Goal: Task Accomplishment & Management: Manage account settings

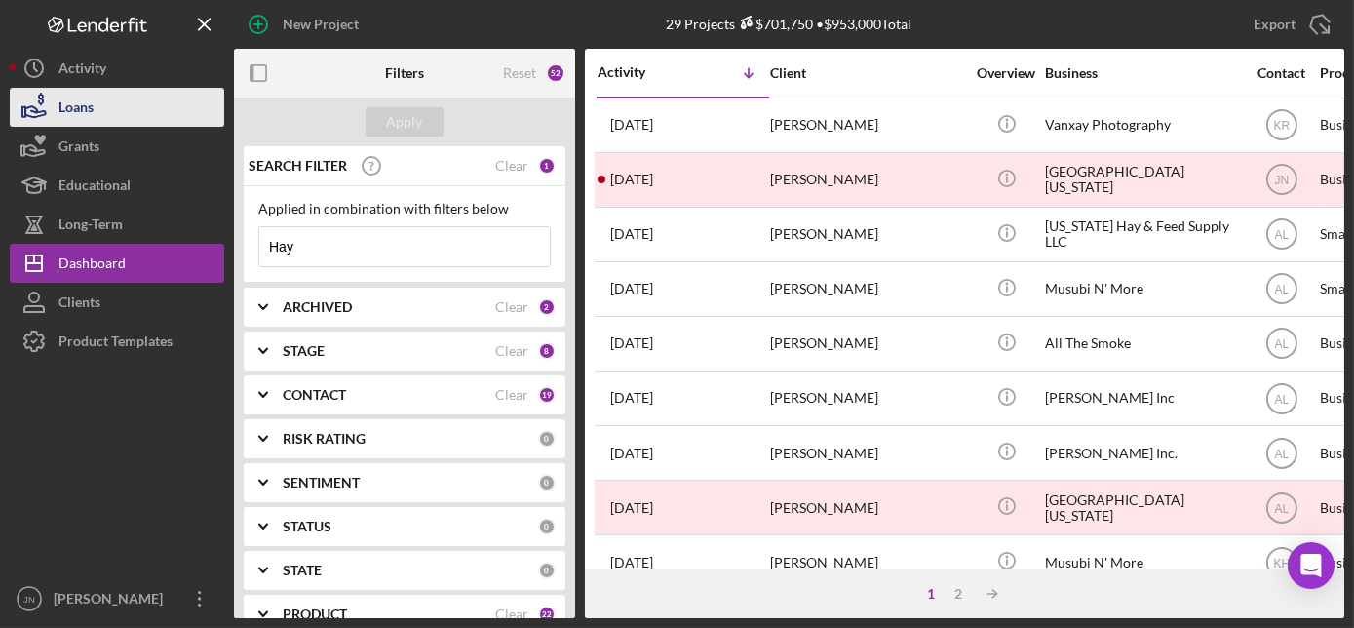
click at [72, 101] on div "Loans" at bounding box center [75, 110] width 35 height 44
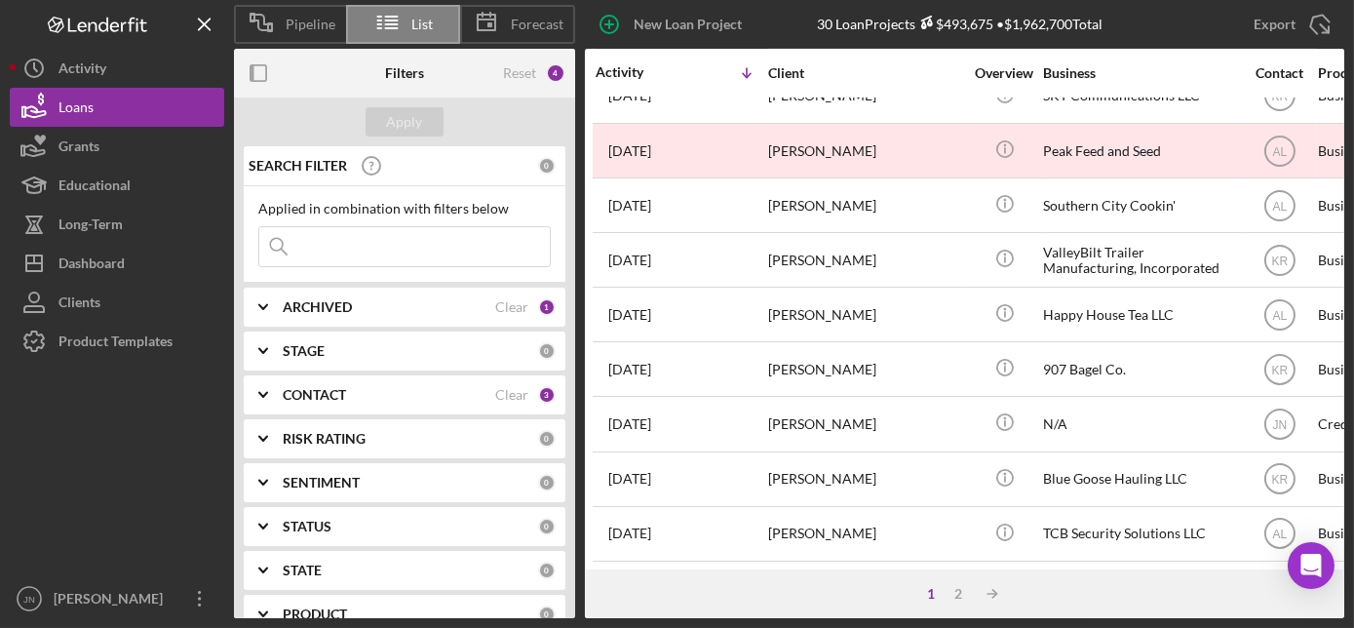
scroll to position [909, 2]
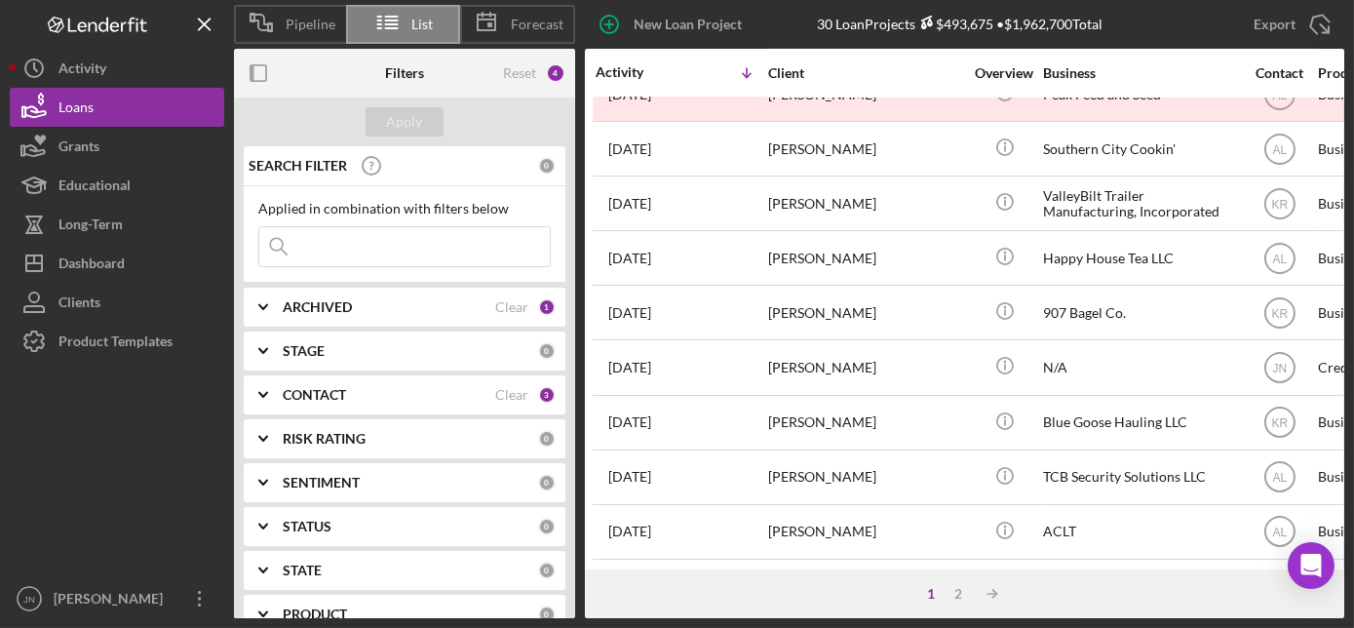
click at [956, 581] on div "1 2 Icon/Table Sort Arrow" at bounding box center [964, 593] width 759 height 49
click at [958, 592] on div "2" at bounding box center [958, 594] width 27 height 16
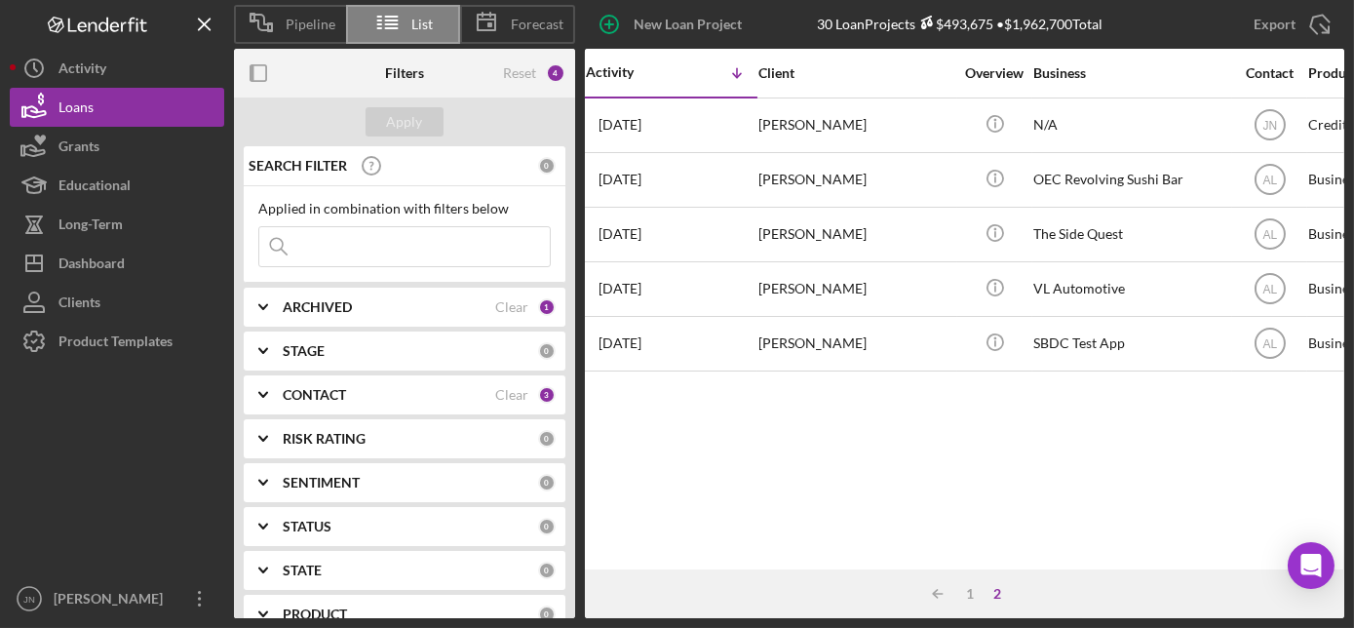
scroll to position [0, 0]
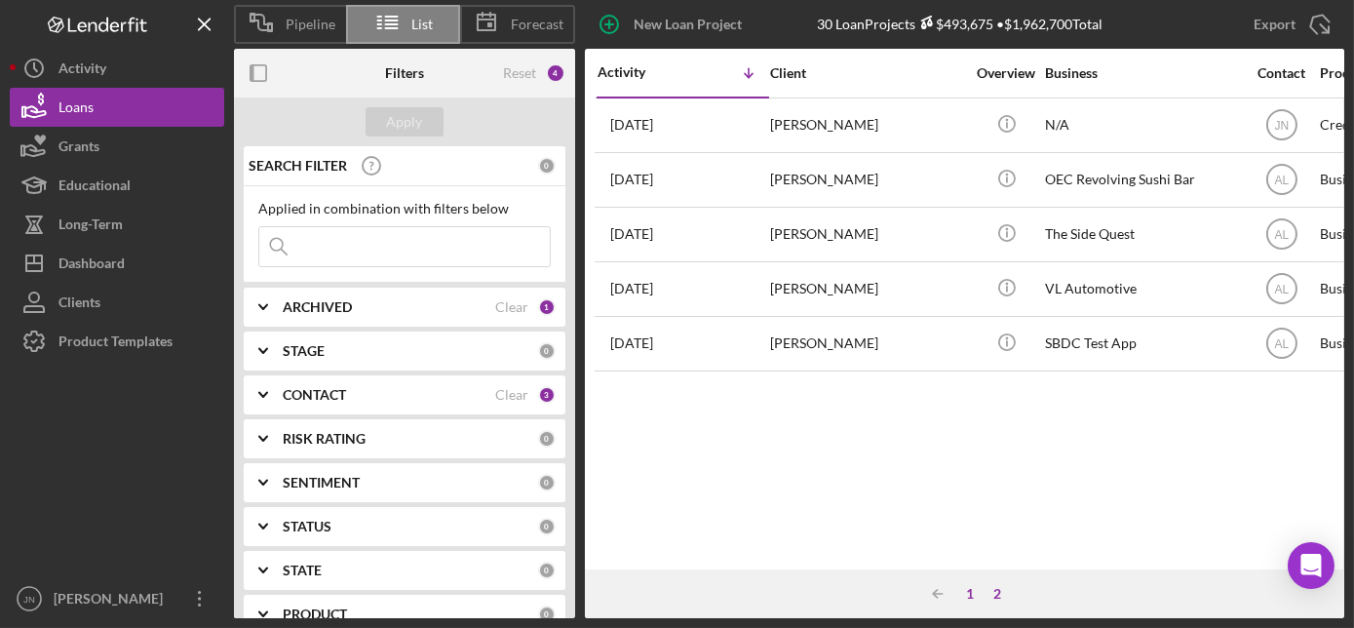
click at [976, 590] on div "1" at bounding box center [970, 594] width 27 height 16
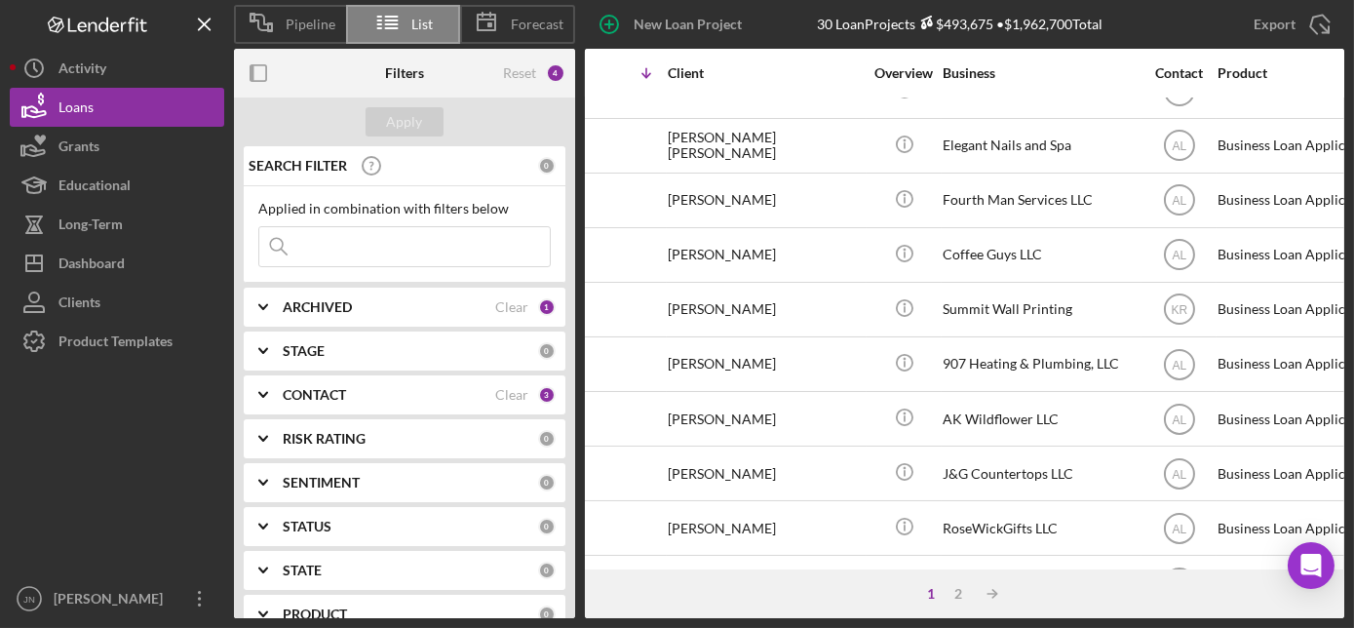
scroll to position [38, 0]
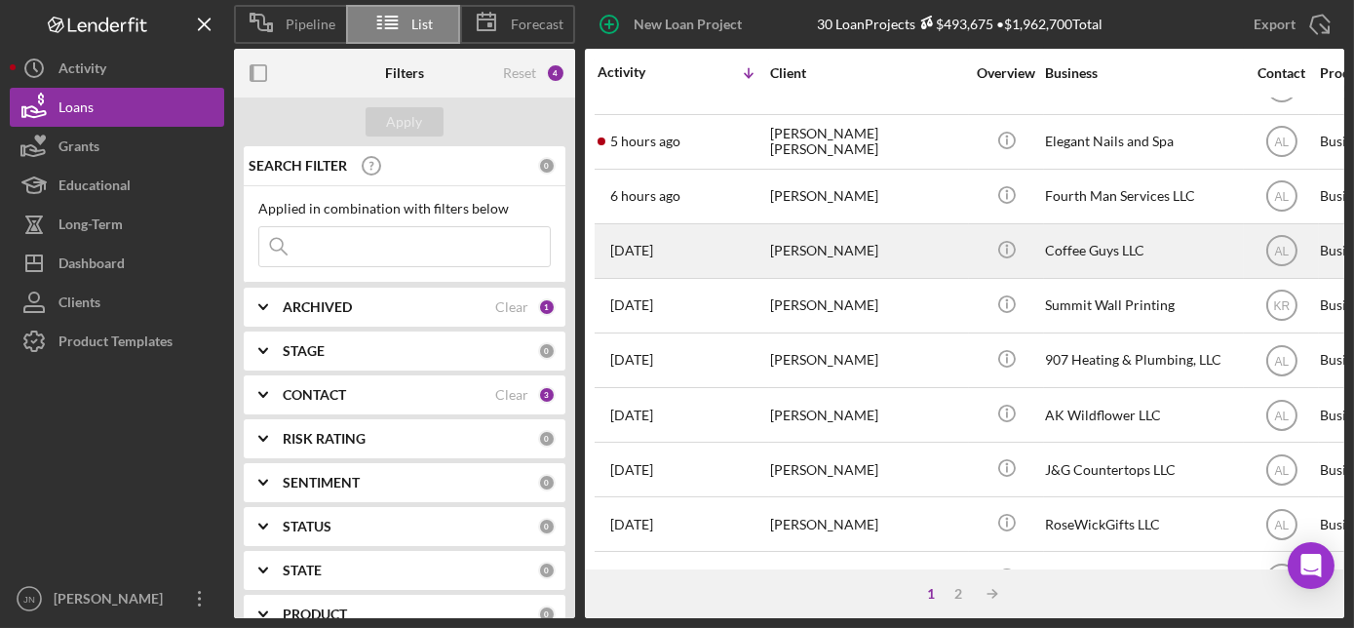
click at [805, 243] on div "[PERSON_NAME]" at bounding box center [867, 251] width 195 height 52
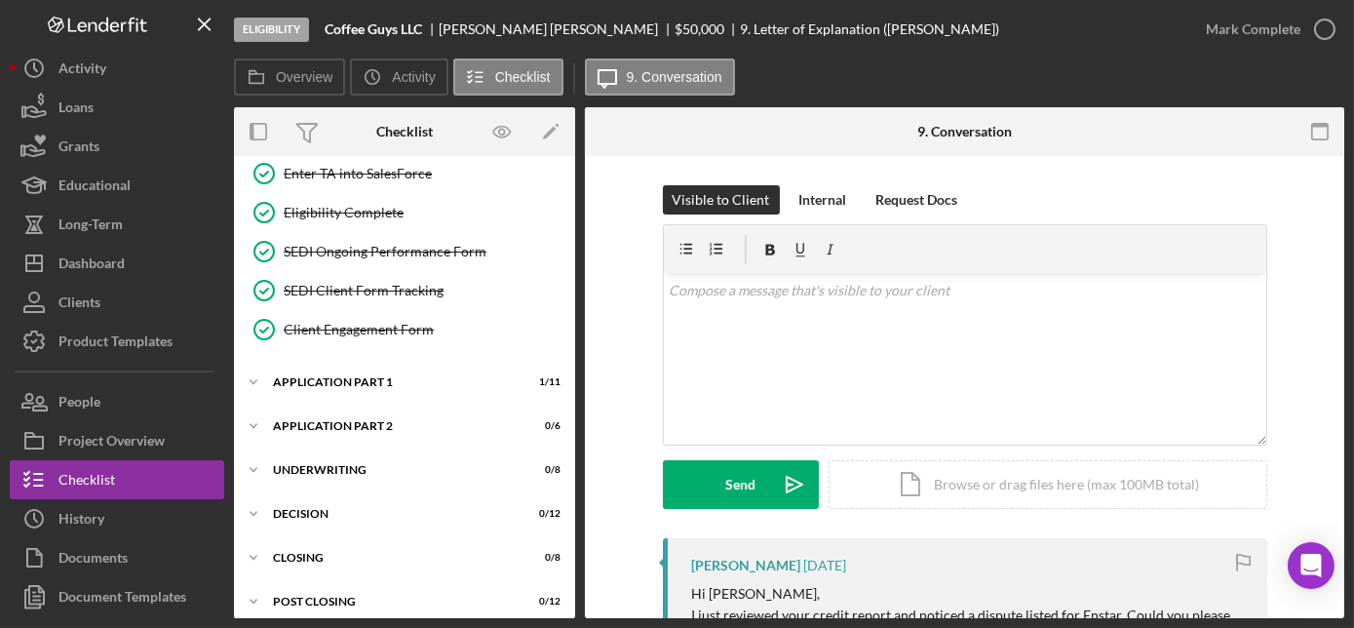
scroll to position [831, 0]
click at [286, 376] on div "Application Part 1" at bounding box center [412, 382] width 278 height 12
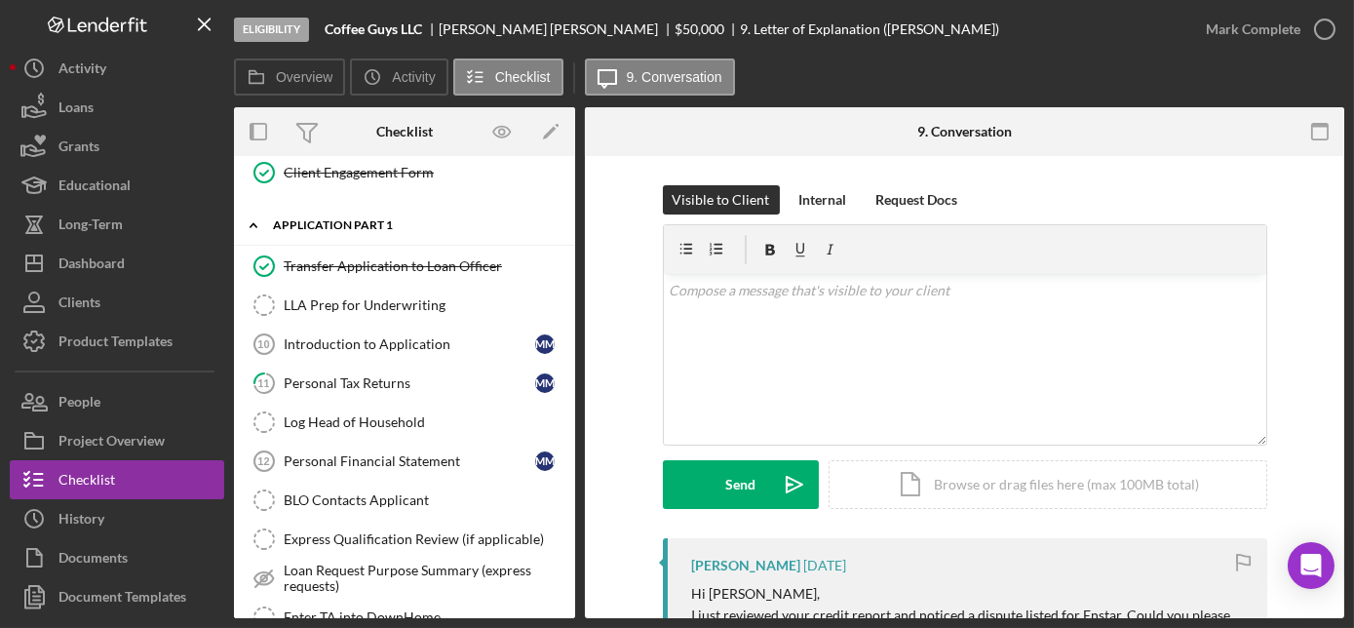
scroll to position [990, 0]
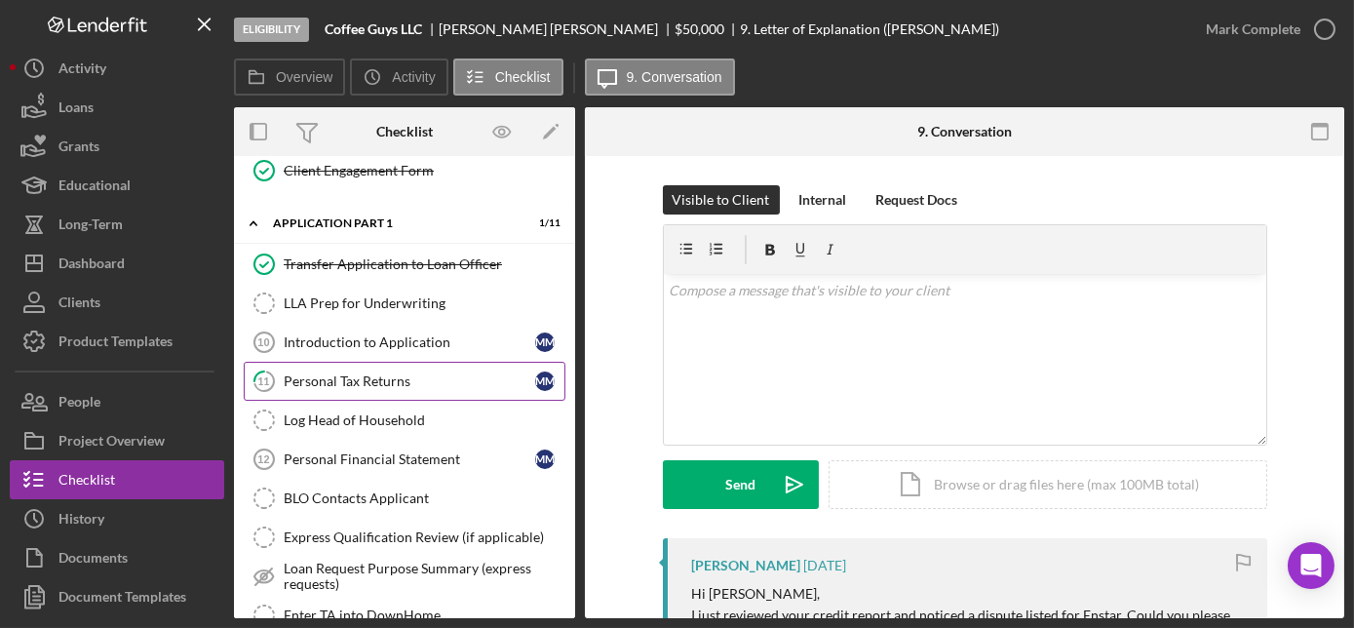
click at [368, 362] on link "11 Personal Tax Returns M M" at bounding box center [405, 381] width 322 height 39
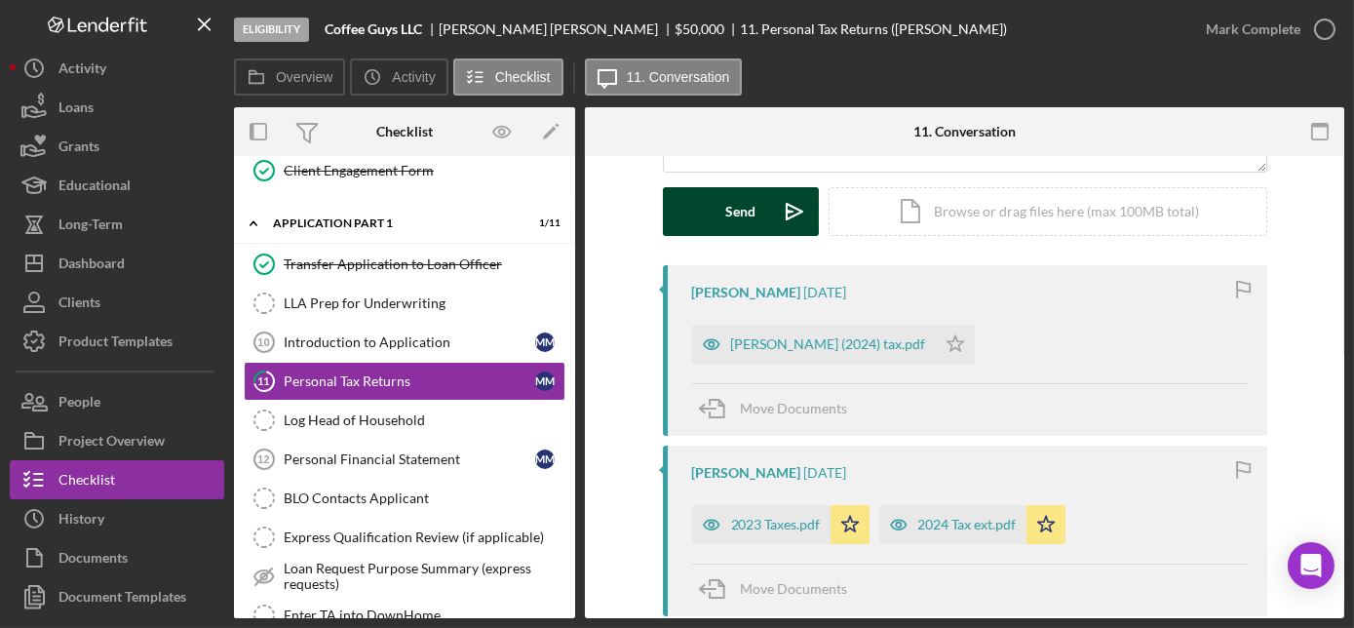
scroll to position [249, 0]
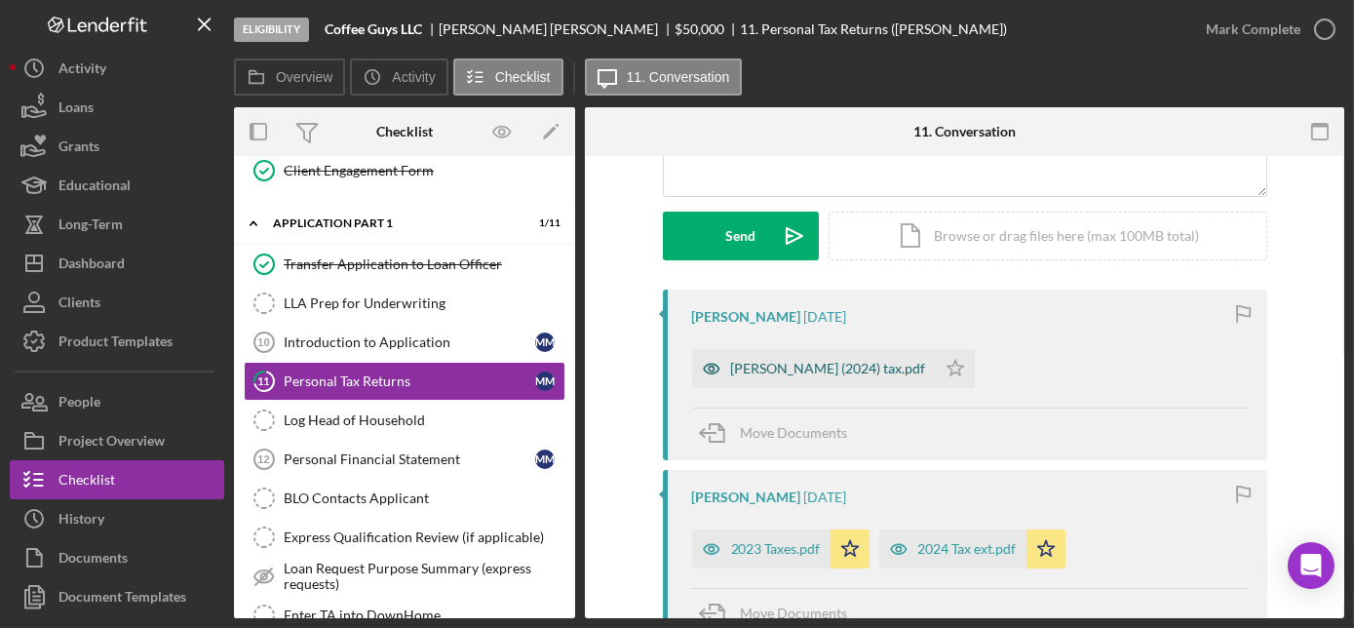
click at [774, 371] on div "[PERSON_NAME] (2024) tax.pdf" at bounding box center [828, 369] width 195 height 16
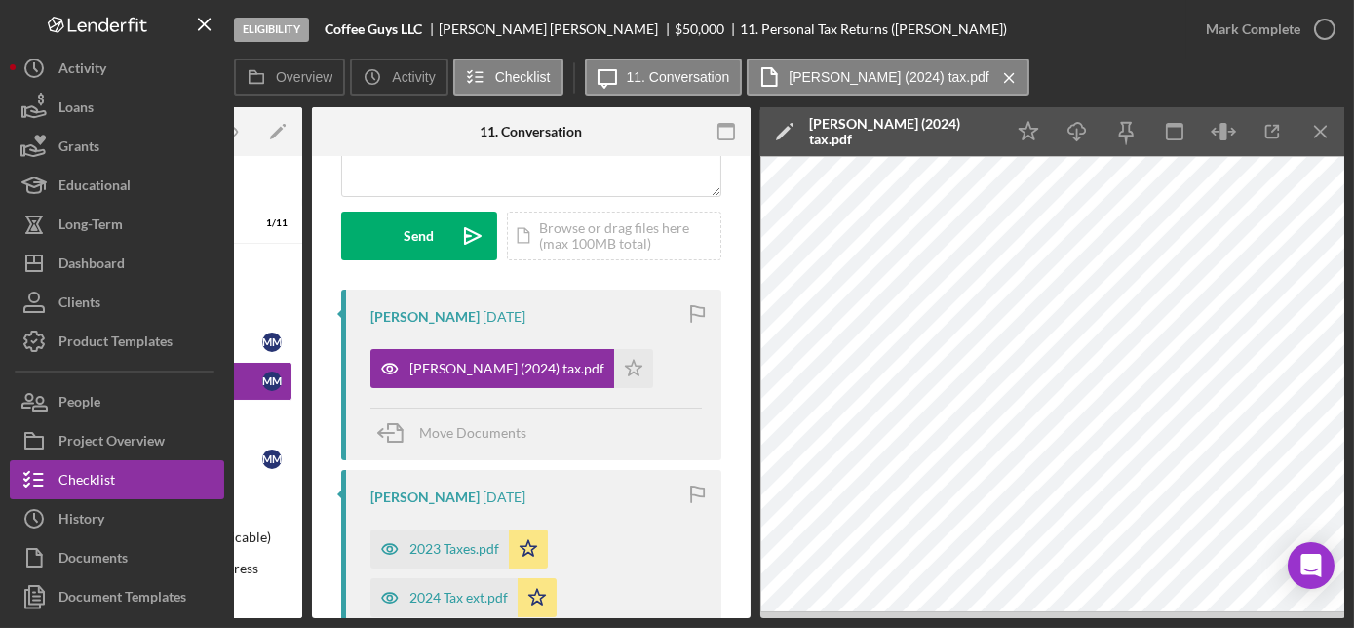
scroll to position [0, 270]
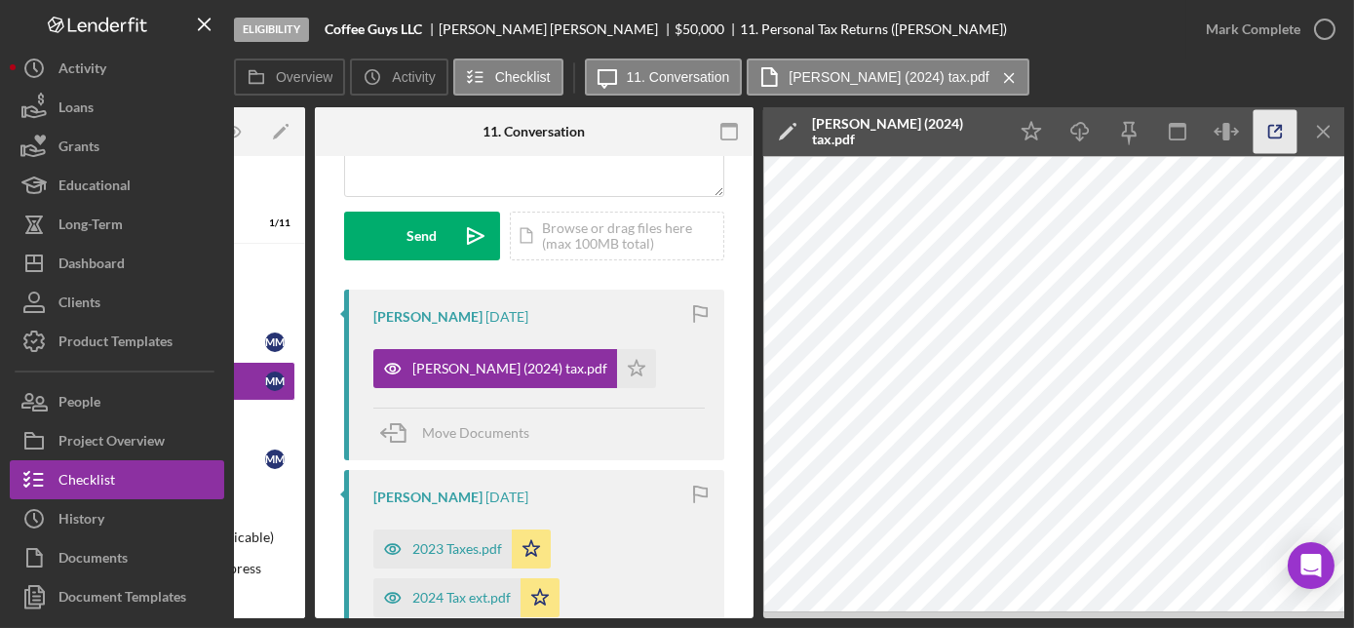
click at [1281, 129] on icon "button" at bounding box center [1275, 132] width 44 height 44
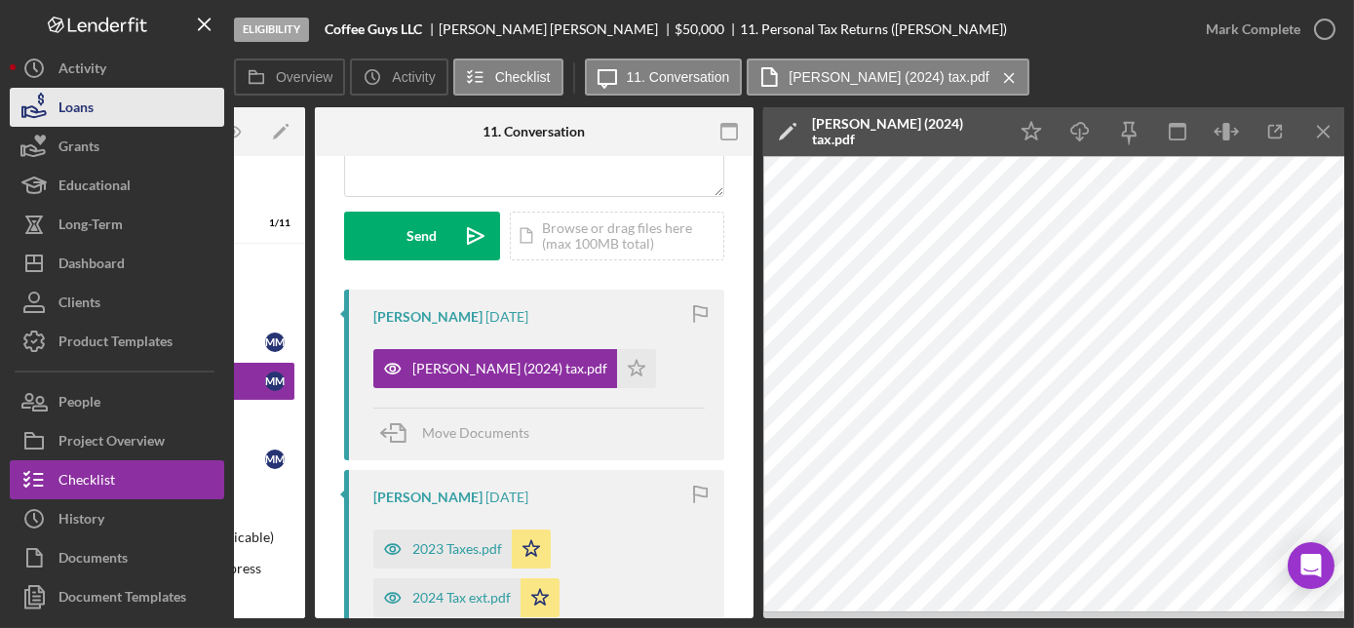
click at [115, 109] on button "Loans" at bounding box center [117, 107] width 214 height 39
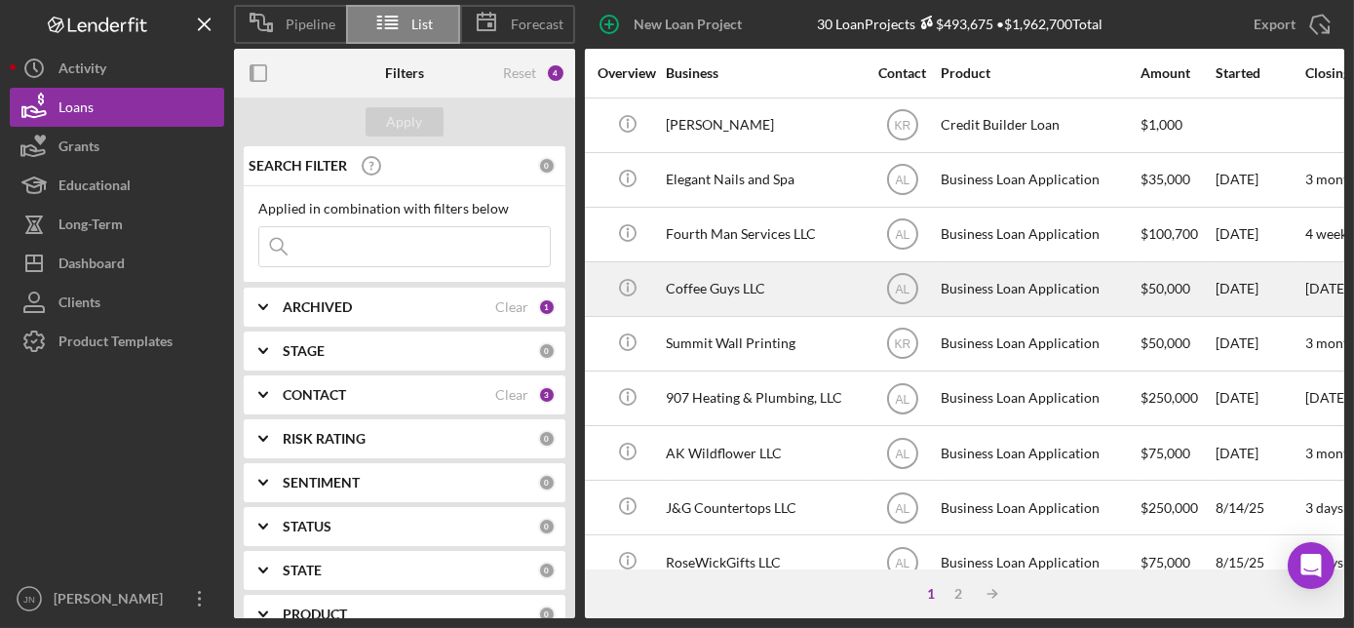
scroll to position [0, 382]
click at [682, 297] on div "Coffee Guys LLC" at bounding box center [760, 289] width 195 height 52
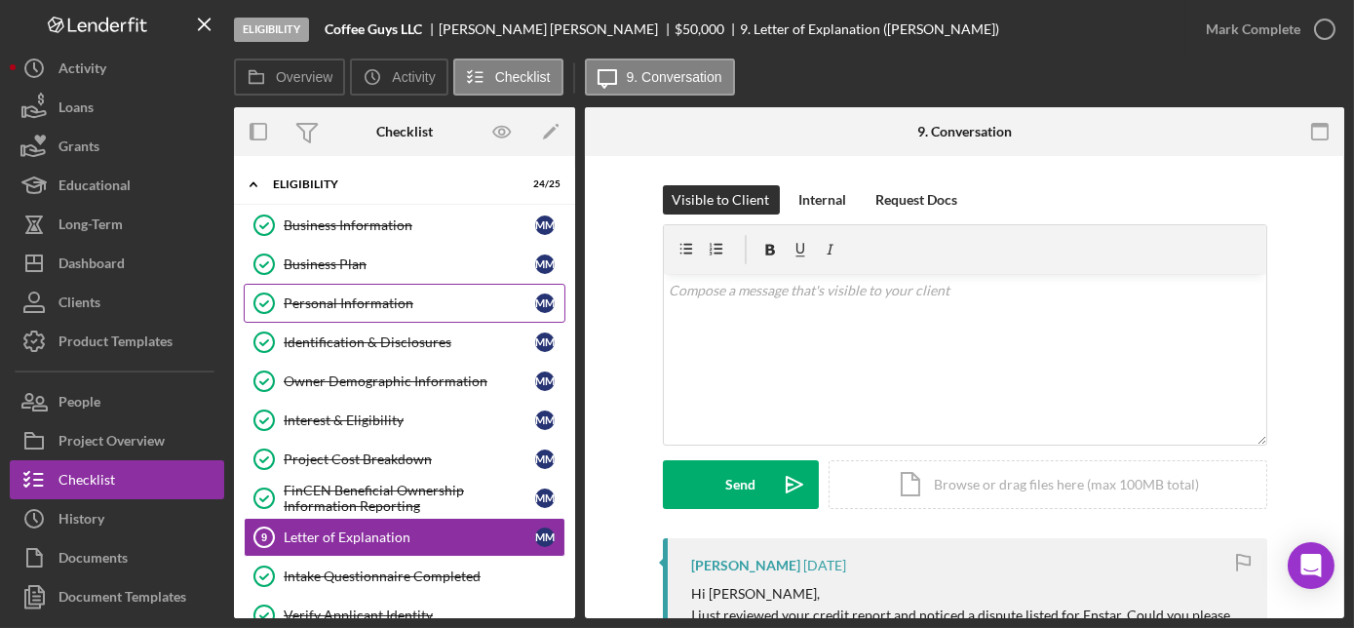
click at [328, 304] on div "Personal Information" at bounding box center [409, 303] width 251 height 16
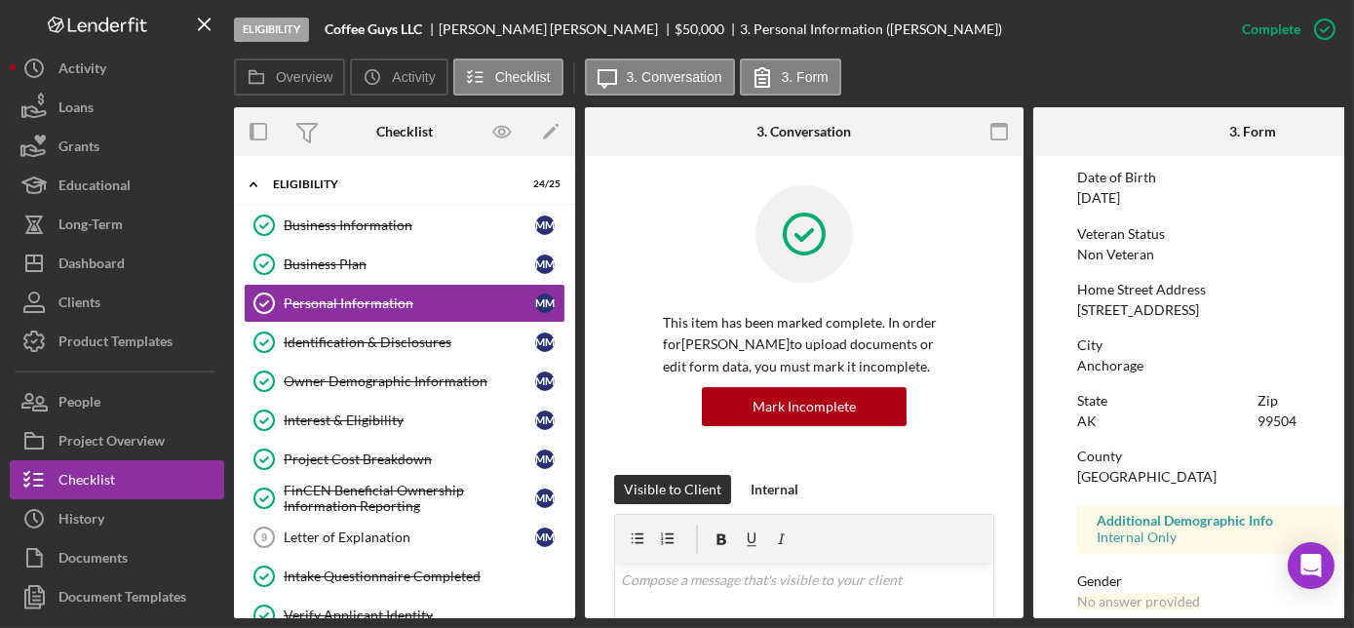
scroll to position [205, 0]
click at [351, 464] on link "Project Cost Breakdown Project Cost Breakdown M M" at bounding box center [405, 459] width 322 height 39
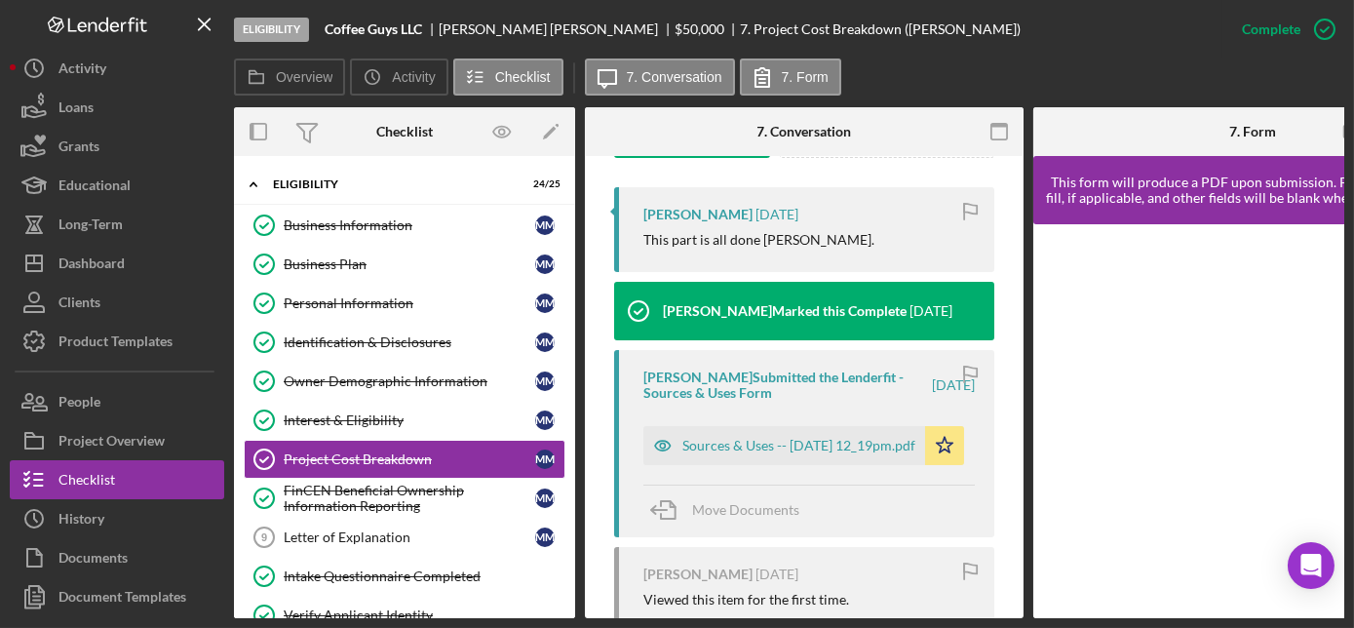
scroll to position [641, 0]
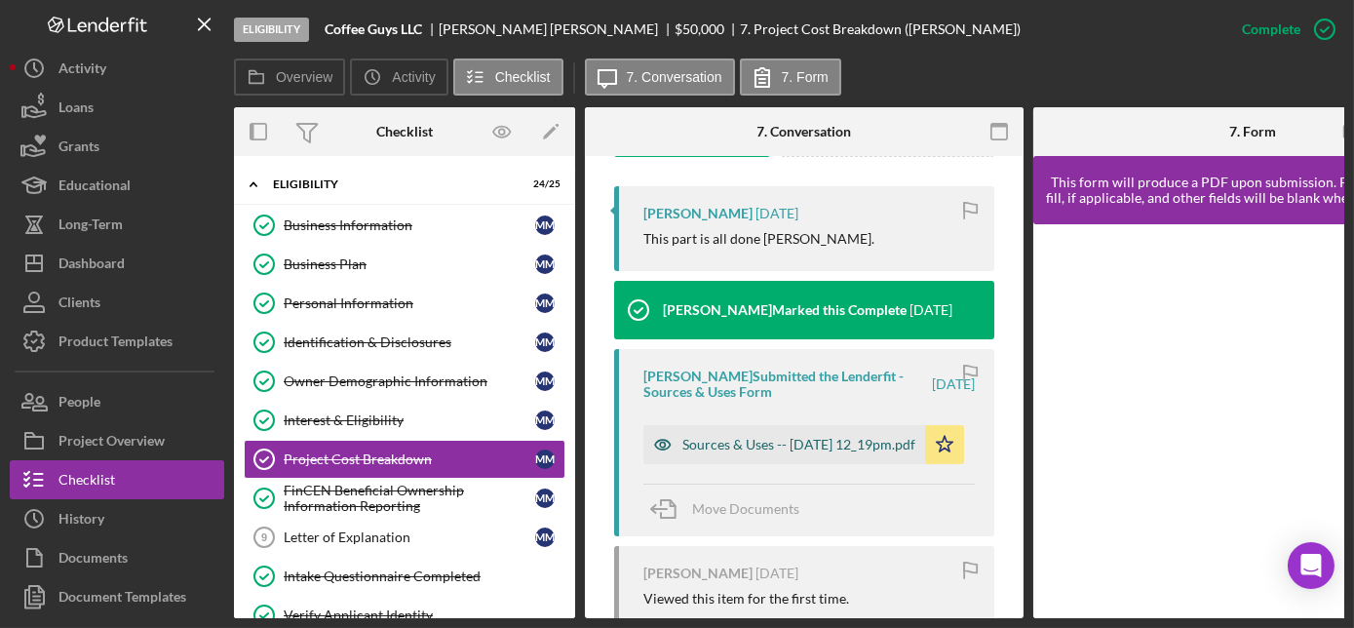
click at [708, 442] on div "Sources & Uses -- 2025-08-15 12_19pm.pdf" at bounding box center [798, 445] width 233 height 16
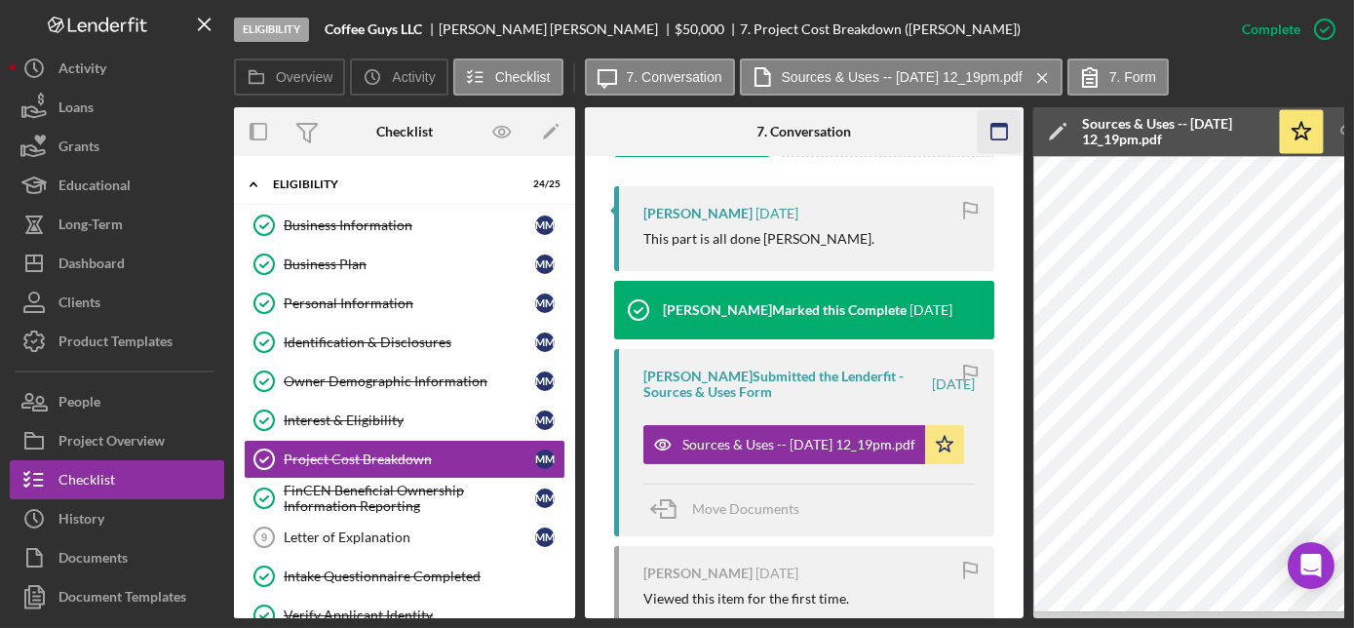
click at [997, 133] on icon "button" at bounding box center [1000, 132] width 44 height 44
